Goal: Find contact information: Find contact information

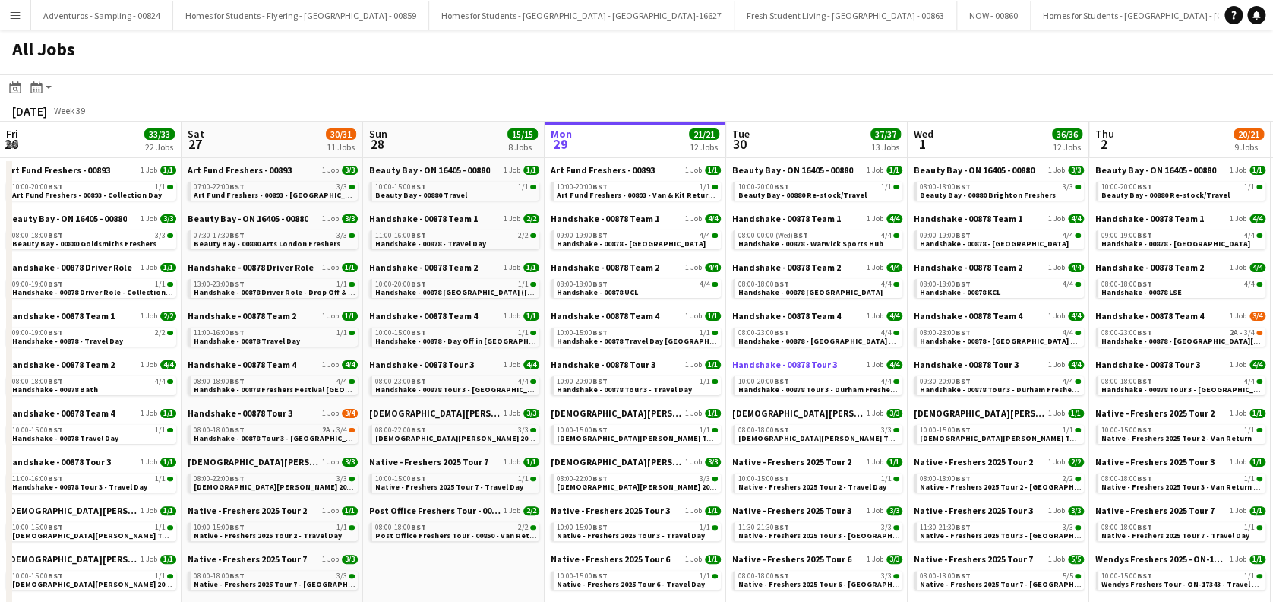
scroll to position [0, 363]
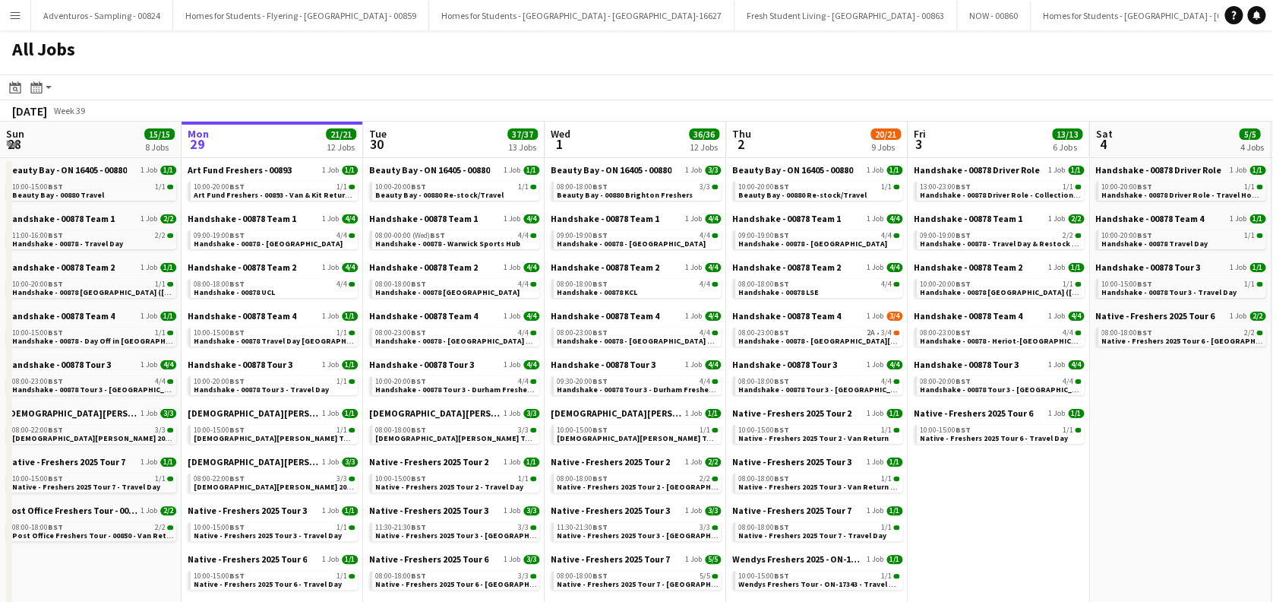
click at [17, 15] on app-icon "Menu" at bounding box center [15, 15] width 12 height 12
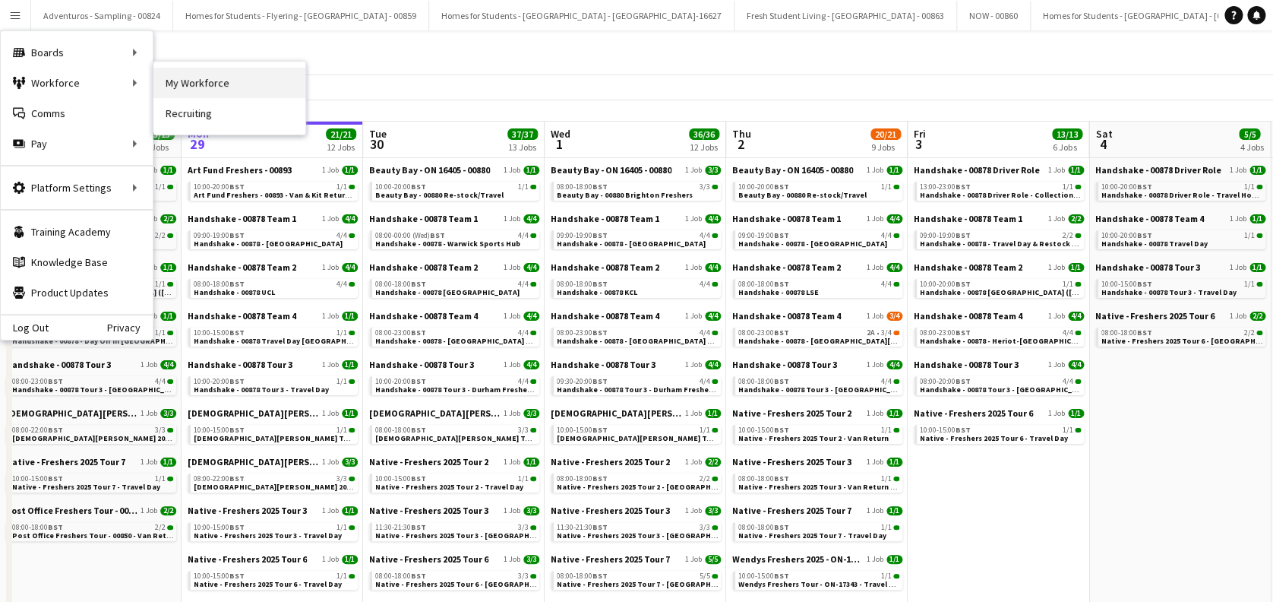
click at [200, 87] on link "My Workforce" at bounding box center [229, 83] width 152 height 30
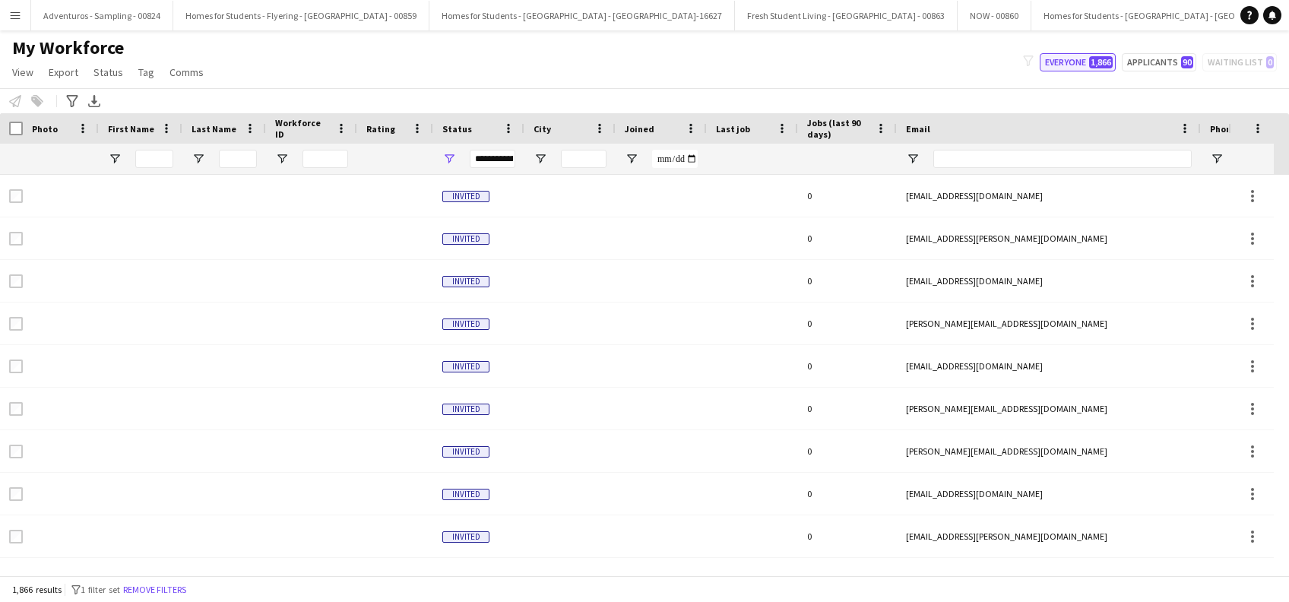
click at [1070, 65] on button "Everyone 1,866" at bounding box center [1077, 62] width 76 height 18
click at [157, 154] on input "First Name Filter Input" at bounding box center [154, 159] width 38 height 18
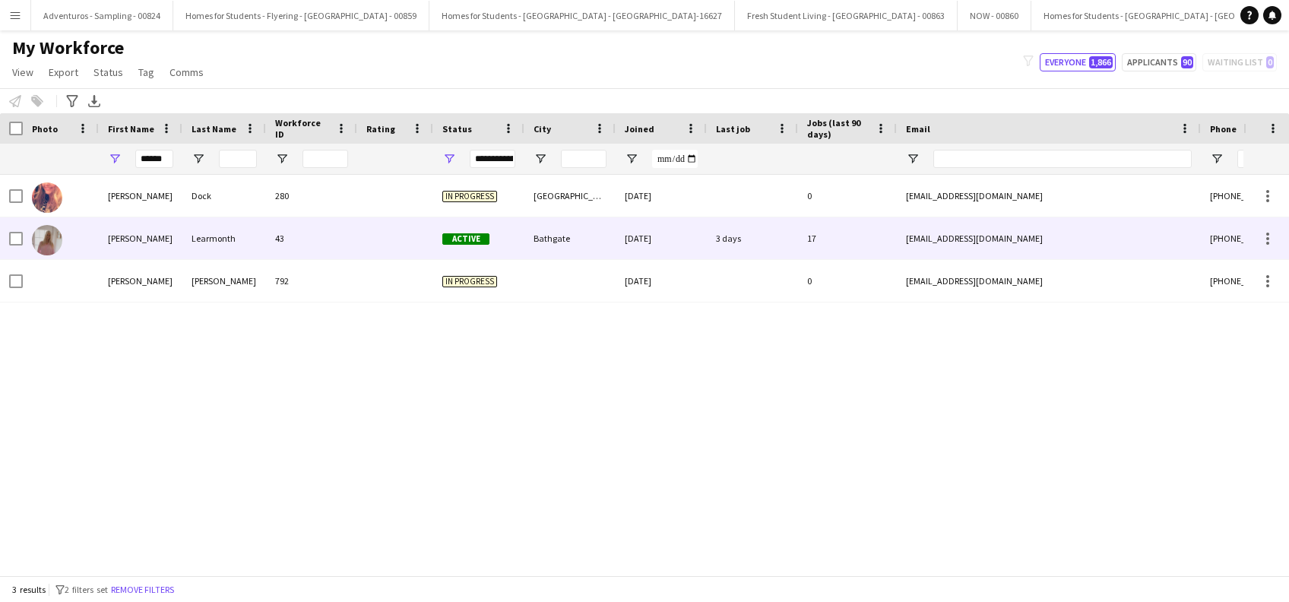
click at [222, 237] on div "Learmonth" at bounding box center [224, 238] width 84 height 42
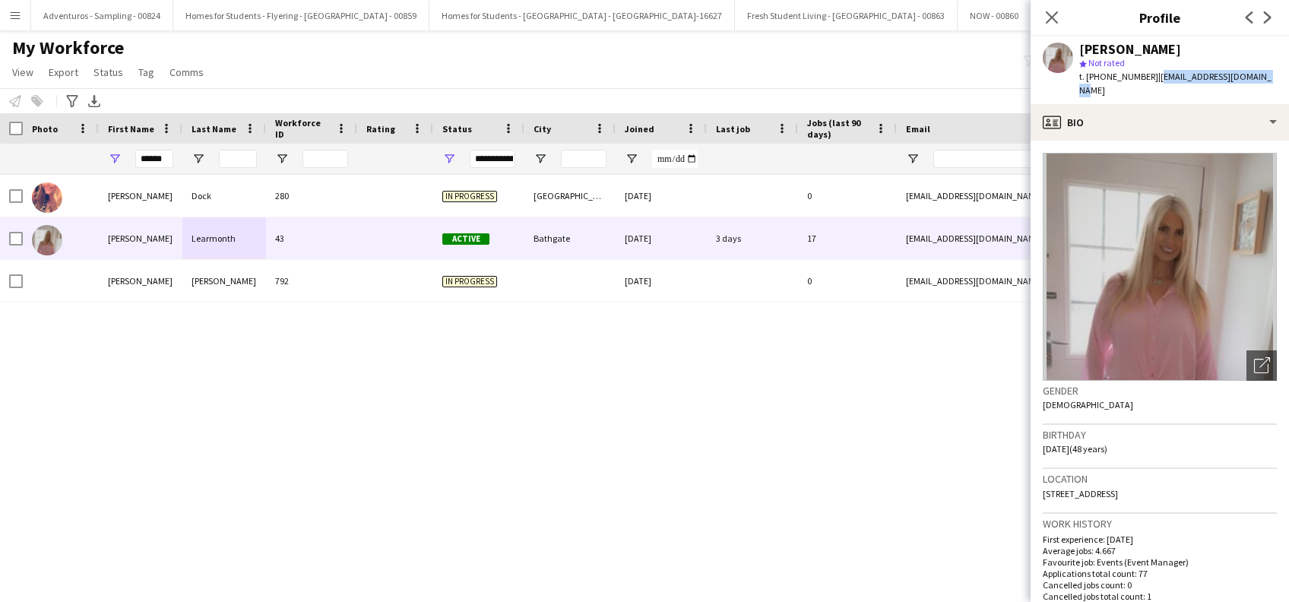
drag, startPoint x: 1269, startPoint y: 76, endPoint x: 1152, endPoint y: 77, distance: 117.0
click at [1152, 77] on div "[PERSON_NAME] star Not rated t. [PHONE_NUMBER] | [EMAIL_ADDRESS][DOMAIN_NAME]" at bounding box center [1159, 70] width 258 height 68
copy span "[EMAIL_ADDRESS][DOMAIN_NAME]"
click at [166, 161] on input "******" at bounding box center [154, 159] width 38 height 18
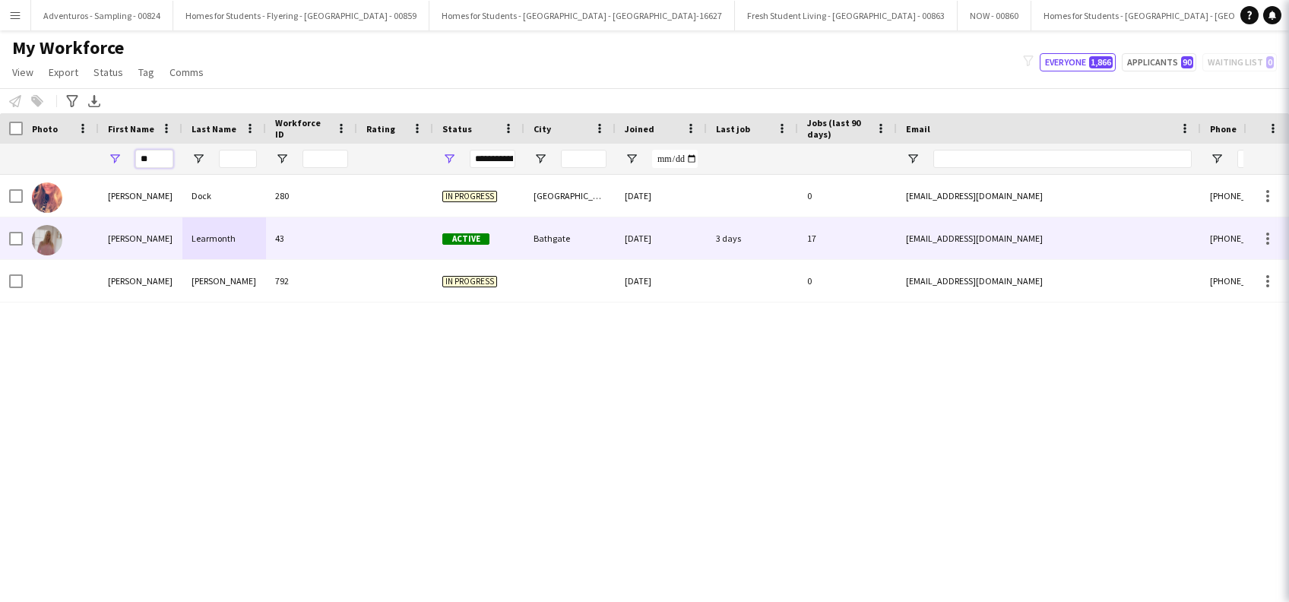
type input "*"
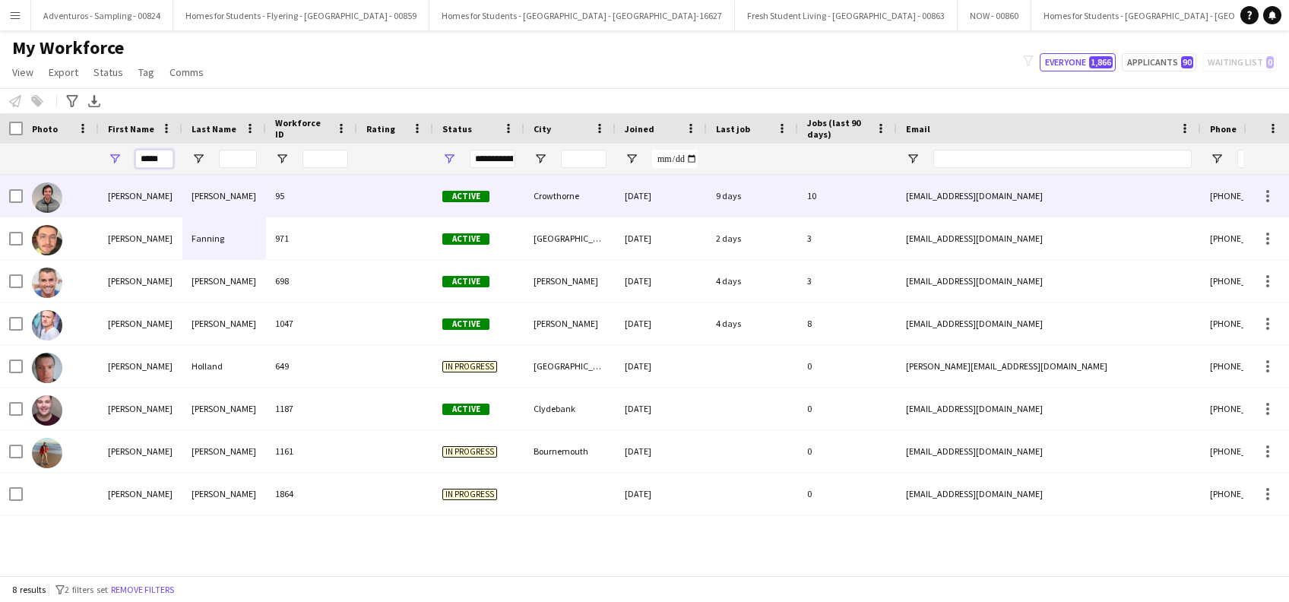
type input "*****"
click at [243, 190] on div "[PERSON_NAME]" at bounding box center [224, 196] width 84 height 42
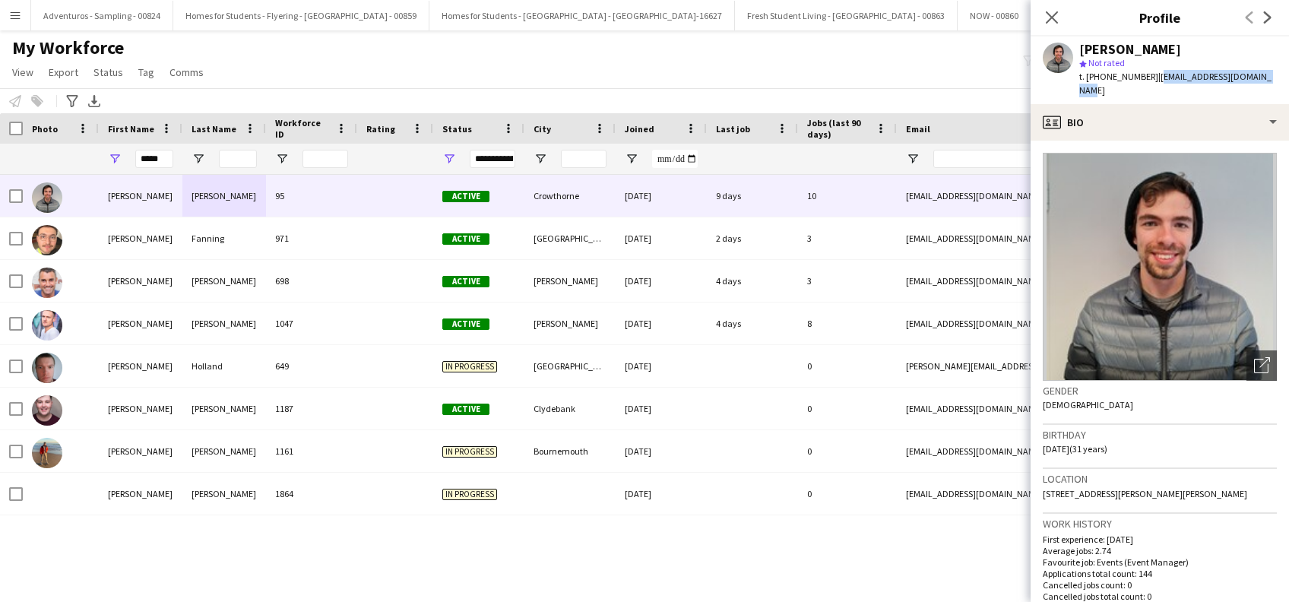
drag, startPoint x: 1258, startPoint y: 76, endPoint x: 1152, endPoint y: 80, distance: 106.4
click at [1152, 80] on div "[PERSON_NAME] star Not rated t. [PHONE_NUMBER] | [EMAIL_ADDRESS][DOMAIN_NAME]" at bounding box center [1159, 70] width 258 height 68
copy span "[EMAIL_ADDRESS][DOMAIN_NAME]"
